Goal: Navigation & Orientation: Find specific page/section

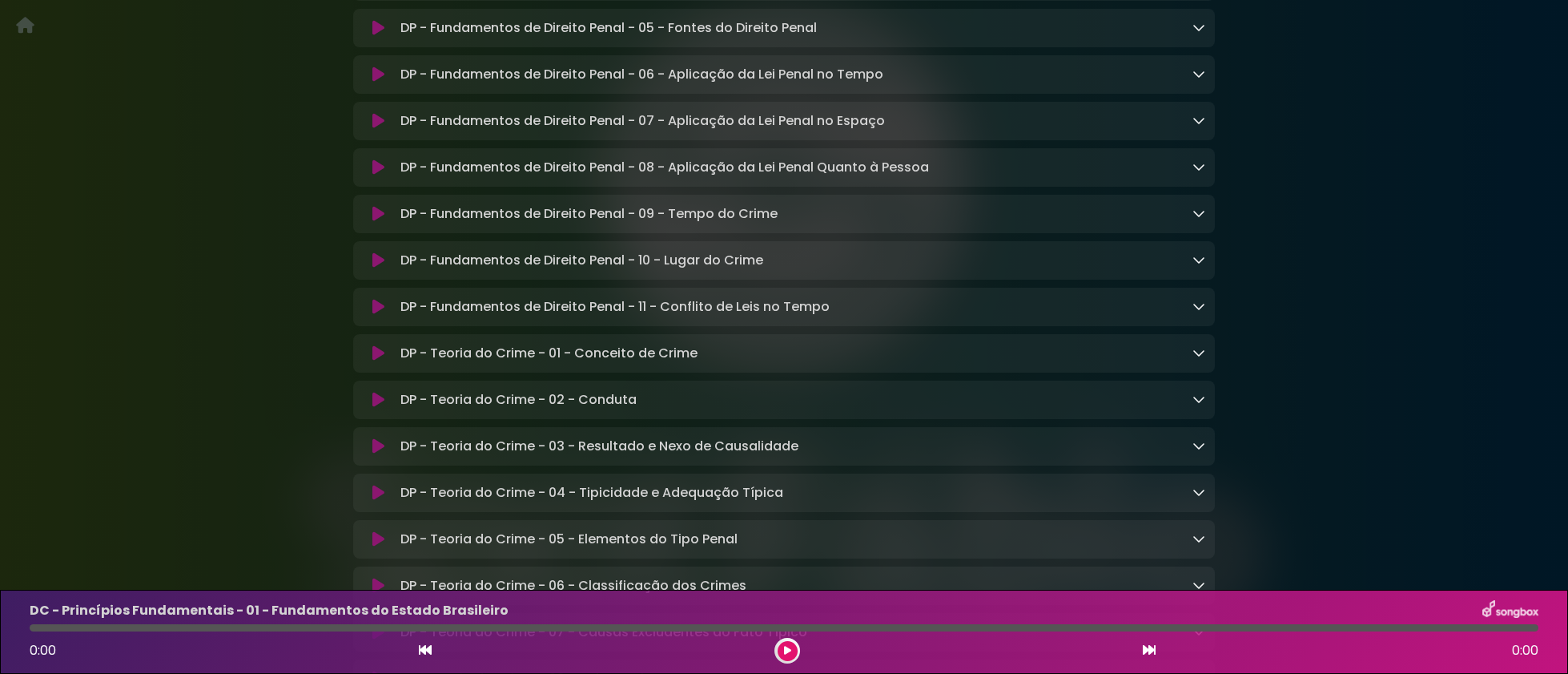
scroll to position [9302, 0]
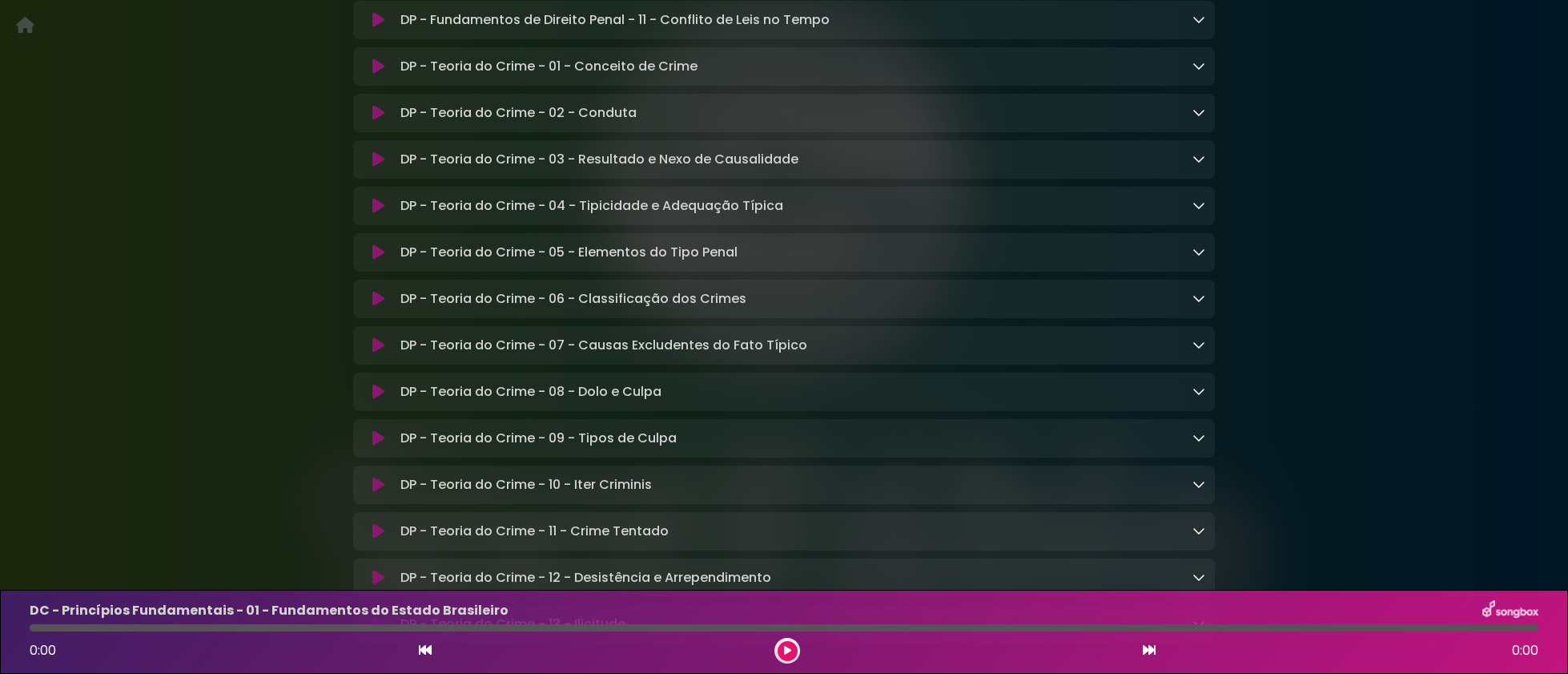
scroll to position [9302, 0]
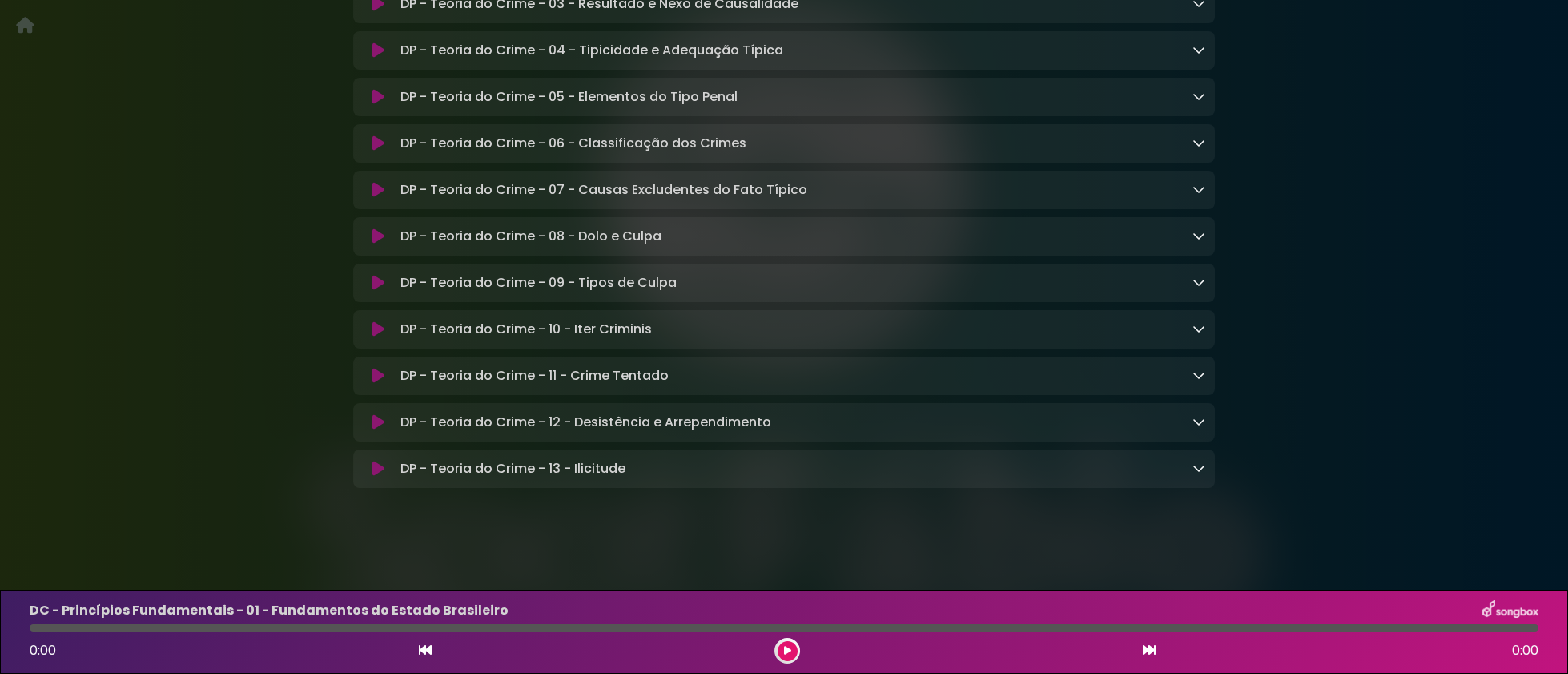
click at [1192, 476] on link at bounding box center [1198, 469] width 13 height 19
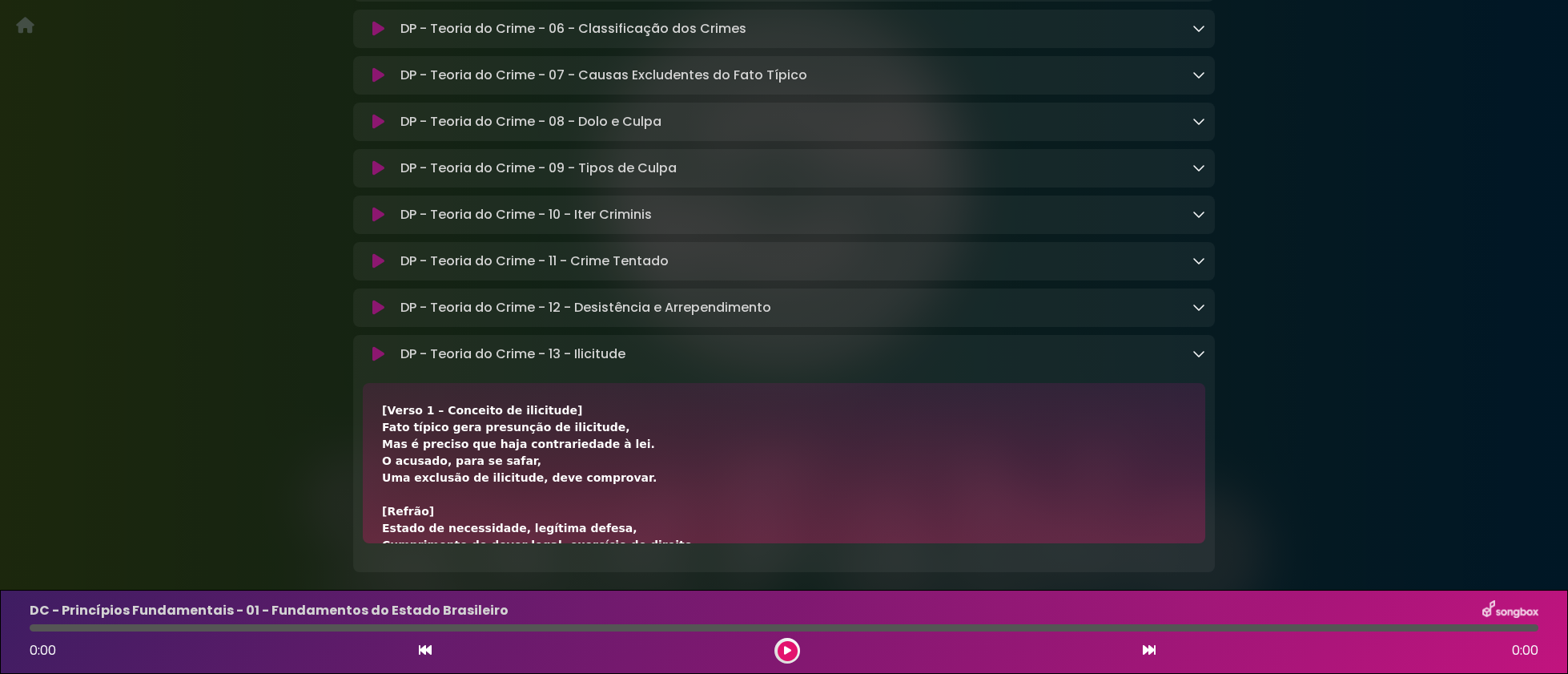
click at [1179, 456] on div "DP - Teoria do Crime - 13 - Ilicitude Loading Track..." at bounding box center [783, 452] width 861 height 237
click at [1179, 363] on div "DP - Teoria do Crime - 13 - Ilicitude Loading Track..." at bounding box center [799, 354] width 811 height 20
click at [1192, 362] on link at bounding box center [1198, 354] width 13 height 19
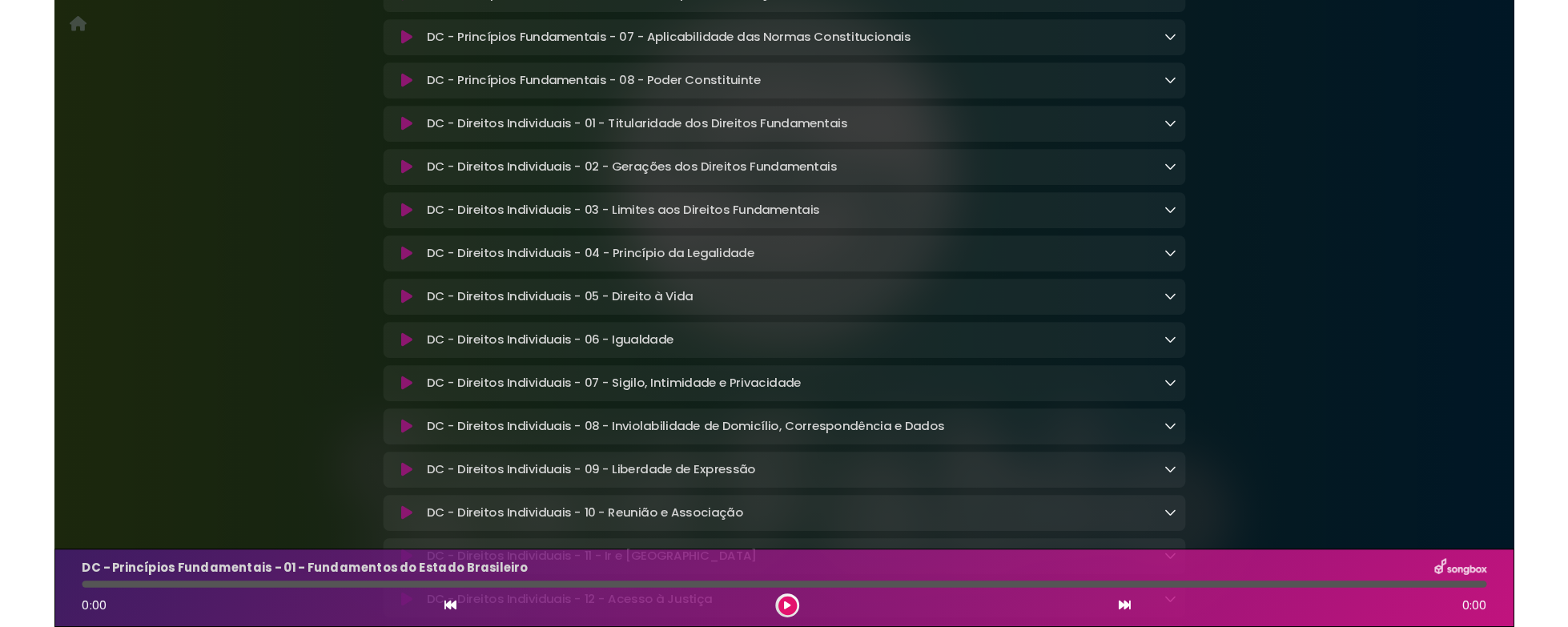
scroll to position [0, 0]
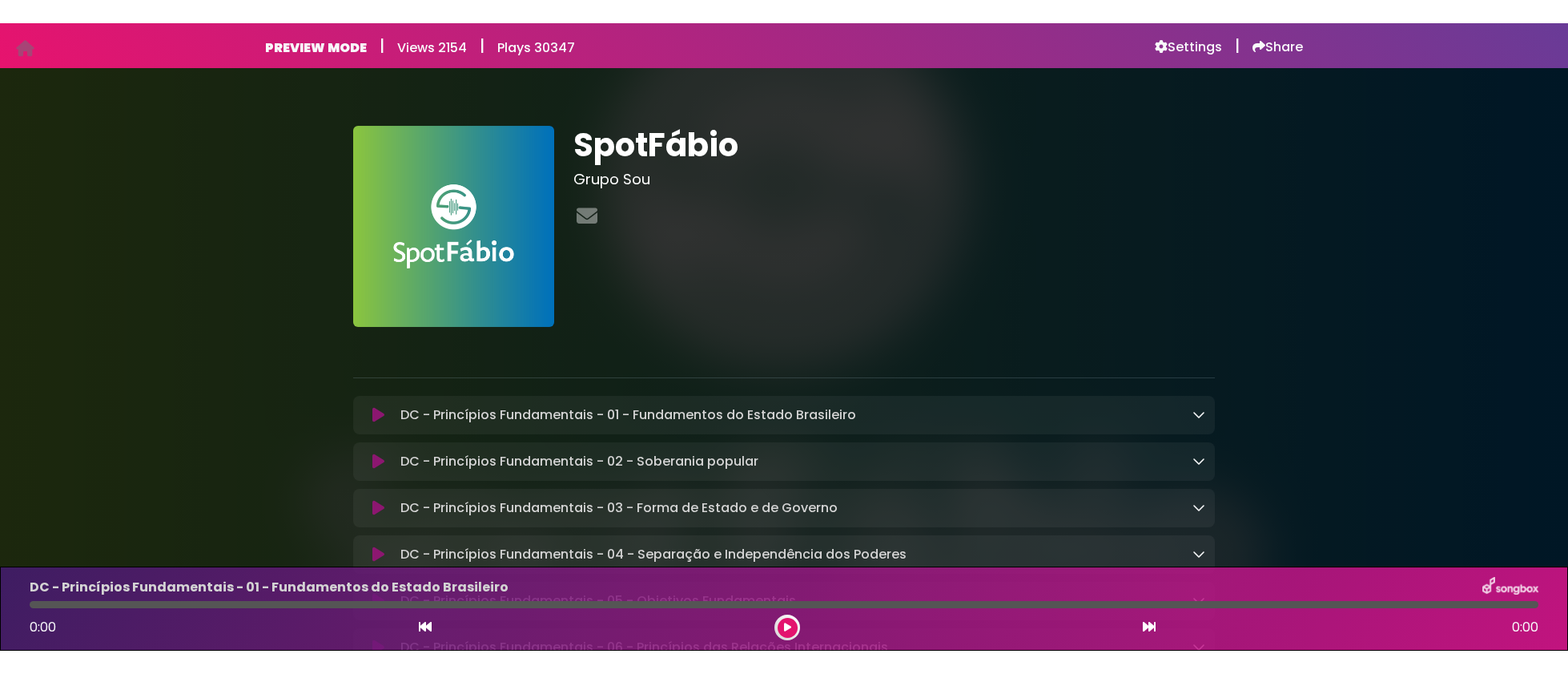
scroll to position [8987, 0]
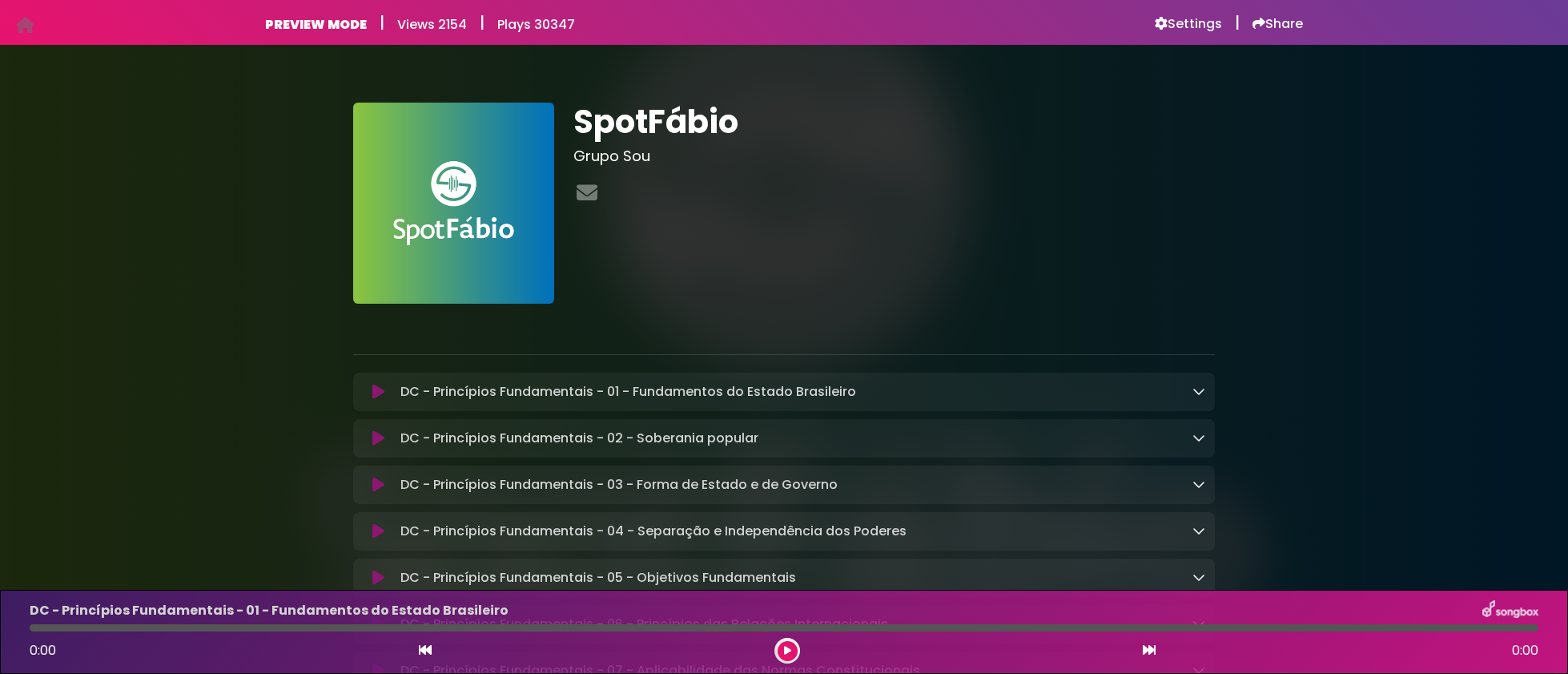
click at [1185, 13] on div "PREVIEW MODE | Views 2154 | Plays 30347 Settings | Share" at bounding box center [784, 22] width 1057 height 45
click at [1173, 26] on h6 "Settings" at bounding box center [1188, 24] width 67 height 16
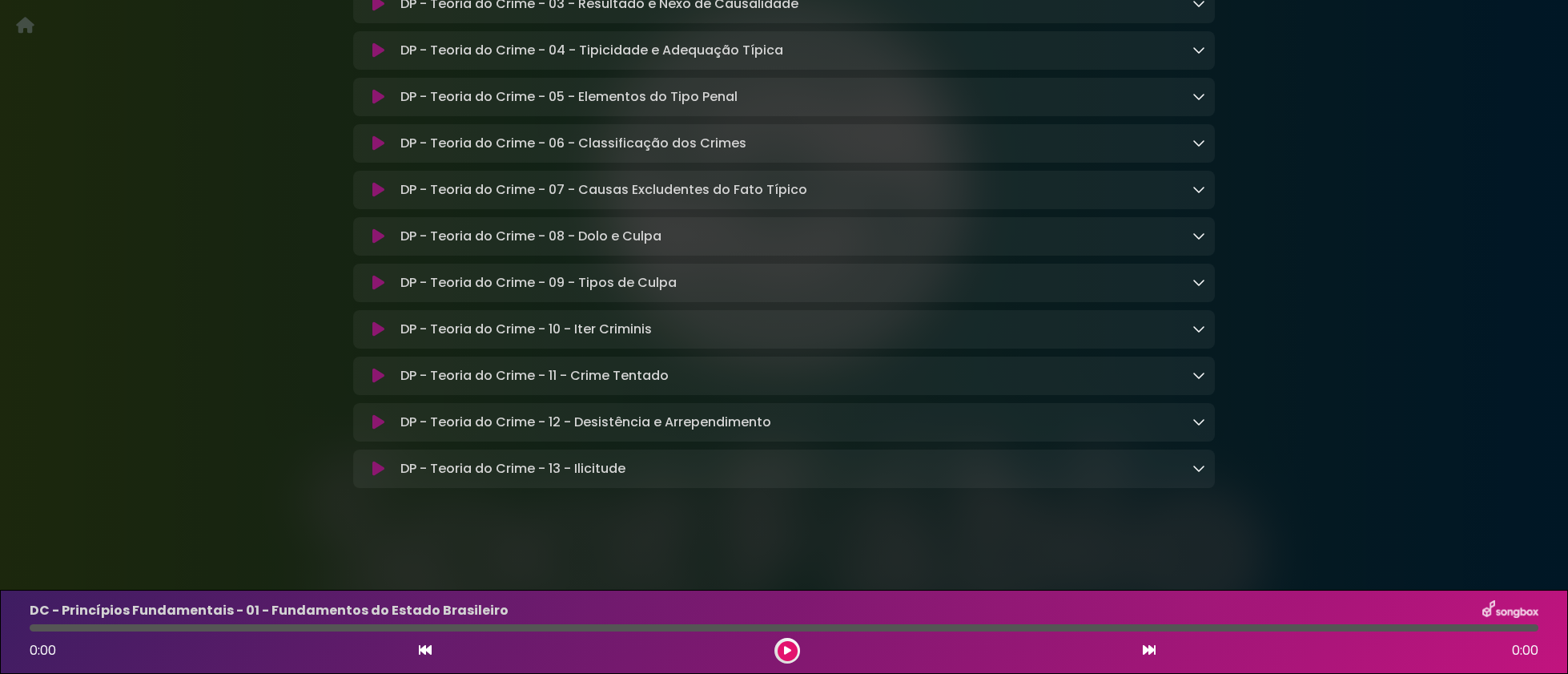
scroll to position [9140, 0]
